Goal: Information Seeking & Learning: Find specific fact

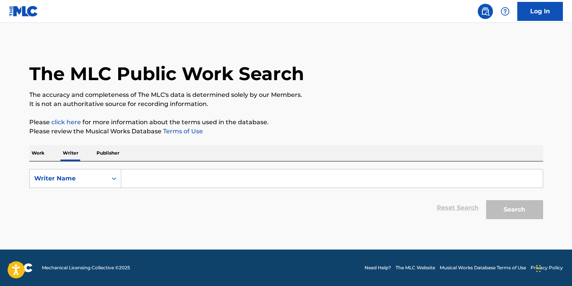
click at [148, 180] on input "Search Form" at bounding box center [332, 179] width 422 height 18
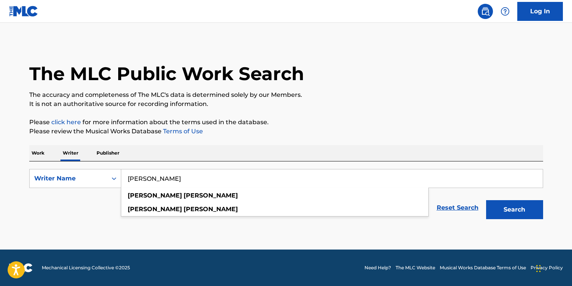
type input "[PERSON_NAME]"
click at [514, 210] on button "Search" at bounding box center [514, 209] width 57 height 19
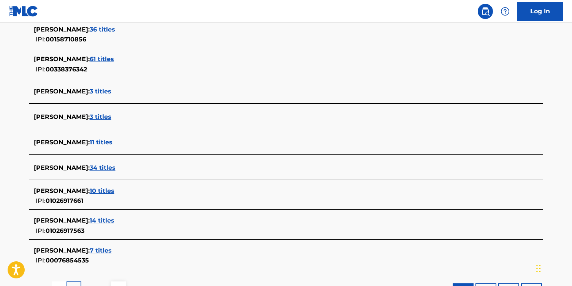
scroll to position [282, 0]
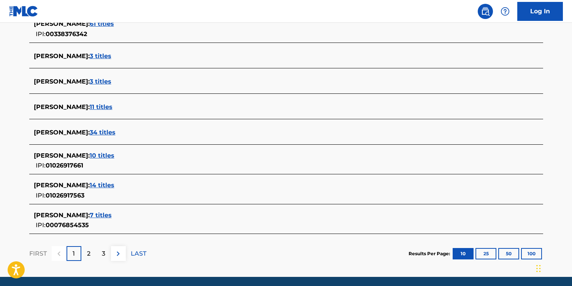
click at [111, 156] on span "10 titles" at bounding box center [102, 155] width 25 height 7
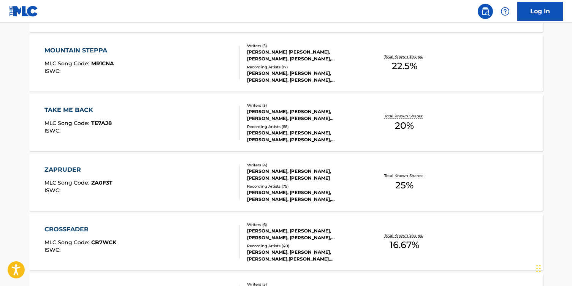
click at [179, 179] on div "ZAPRUDER MLC Song Code : ZA0F3T ISWC :" at bounding box center [141, 182] width 195 height 34
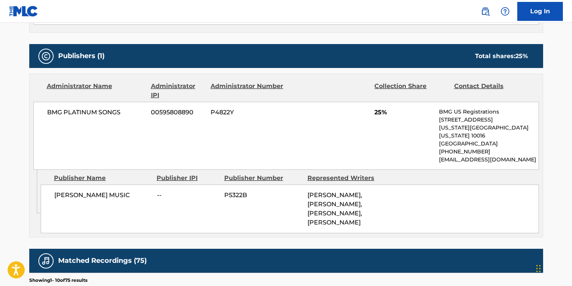
scroll to position [336, 0]
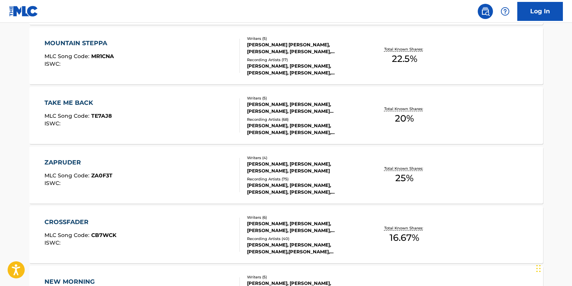
scroll to position [318, 0]
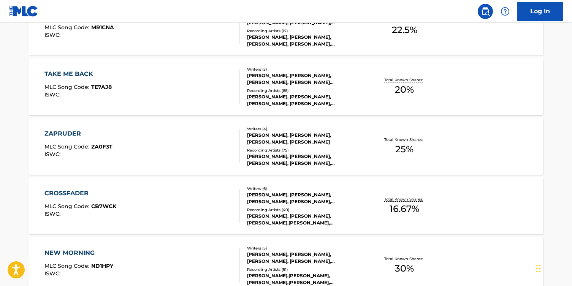
click at [153, 206] on div "CROSSFADER MLC Song Code : CB7WCK ISWC :" at bounding box center [141, 206] width 195 height 34
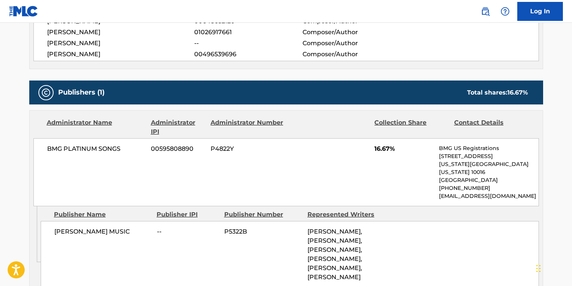
scroll to position [349, 0]
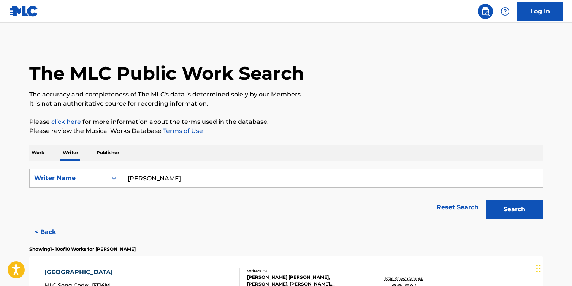
scroll to position [85, 0]
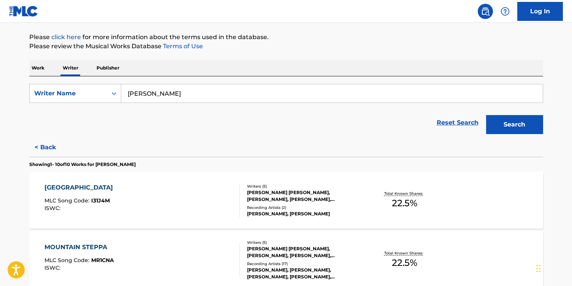
click at [157, 200] on div "ISTANBUL MLC Song Code : I31J4M ISWC :" at bounding box center [141, 200] width 195 height 34
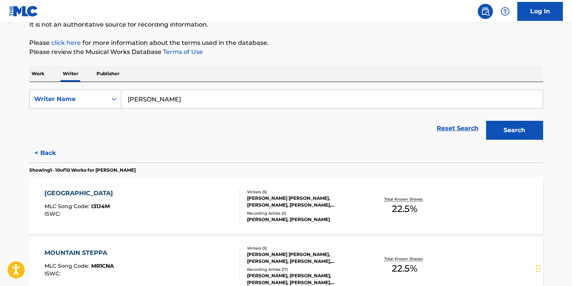
scroll to position [136, 0]
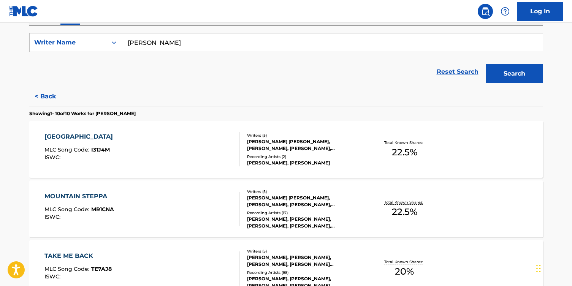
click at [150, 202] on div "MOUNTAIN STEPPA MLC Song Code : MR1CNA ISWC :" at bounding box center [141, 209] width 195 height 34
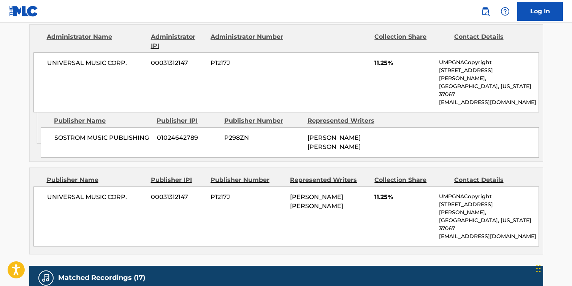
scroll to position [400, 0]
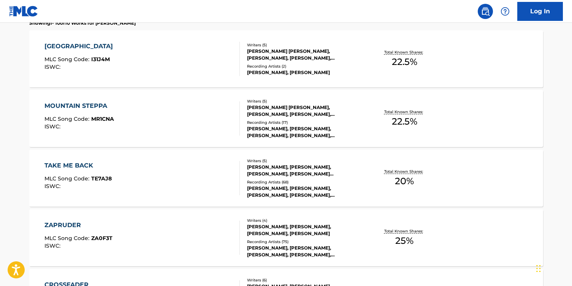
scroll to position [230, 0]
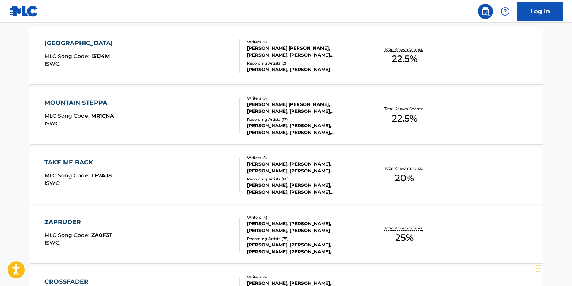
click at [149, 182] on div "TAKE ME BACK MLC Song Code : TE7AJ8 ISWC :" at bounding box center [141, 175] width 195 height 34
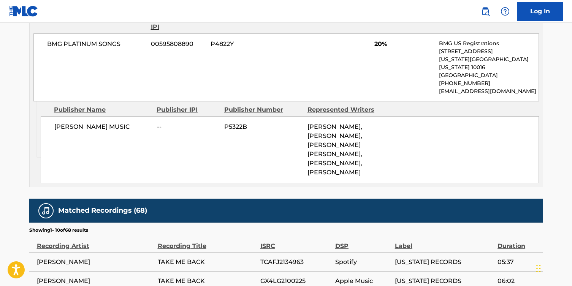
scroll to position [418, 0]
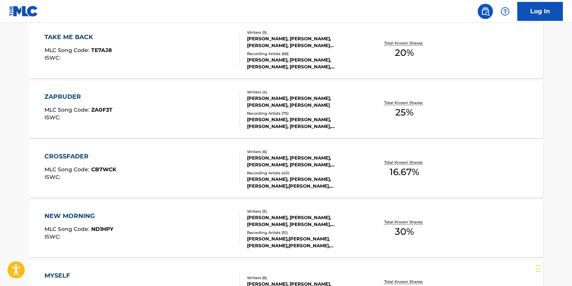
scroll to position [356, 0]
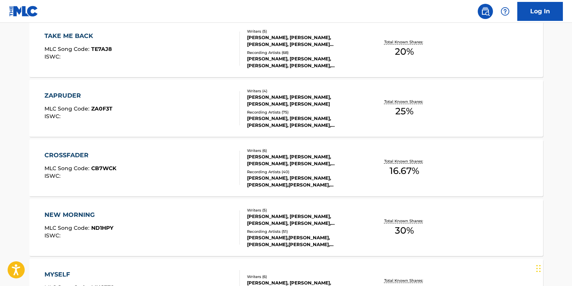
click at [170, 105] on div "ZAPRUDER MLC Song Code : ZA0F3T ISWC :" at bounding box center [141, 108] width 195 height 34
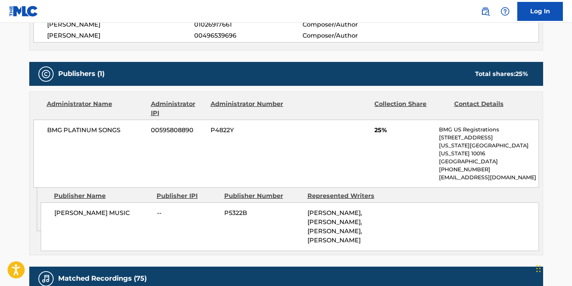
scroll to position [323, 0]
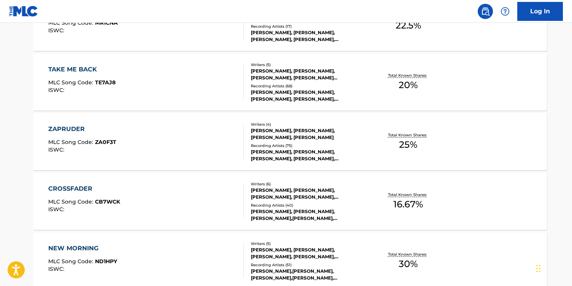
scroll to position [0, 0]
